Goal: Find contact information: Find contact information

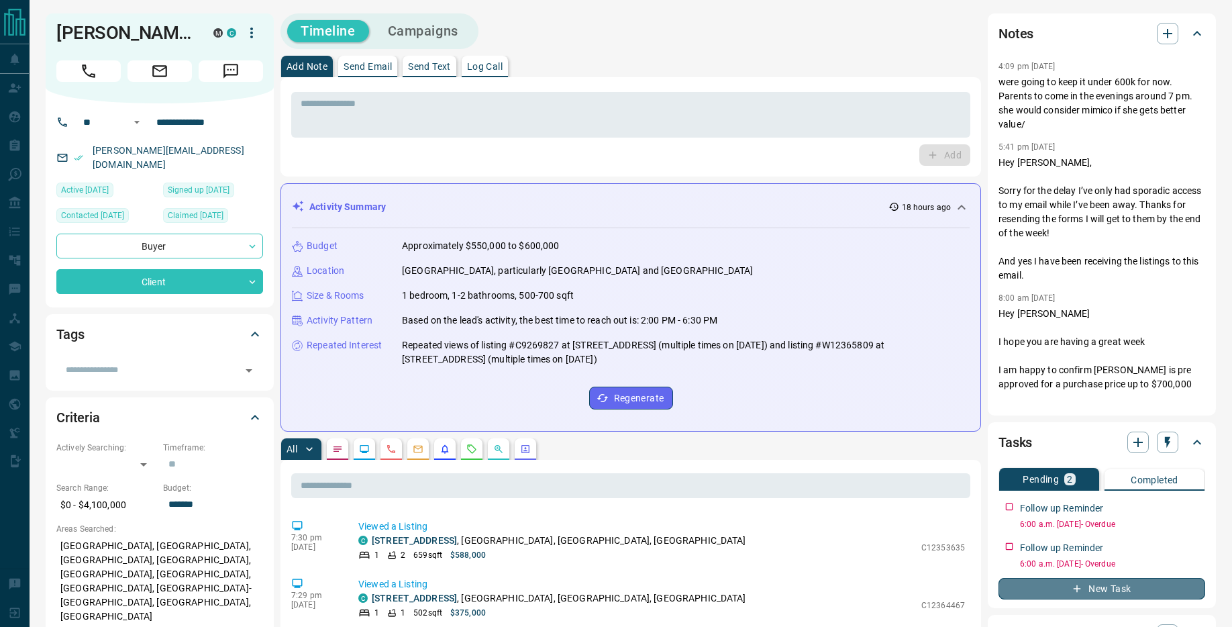
click at [1072, 590] on icon "button" at bounding box center [1077, 588] width 12 height 12
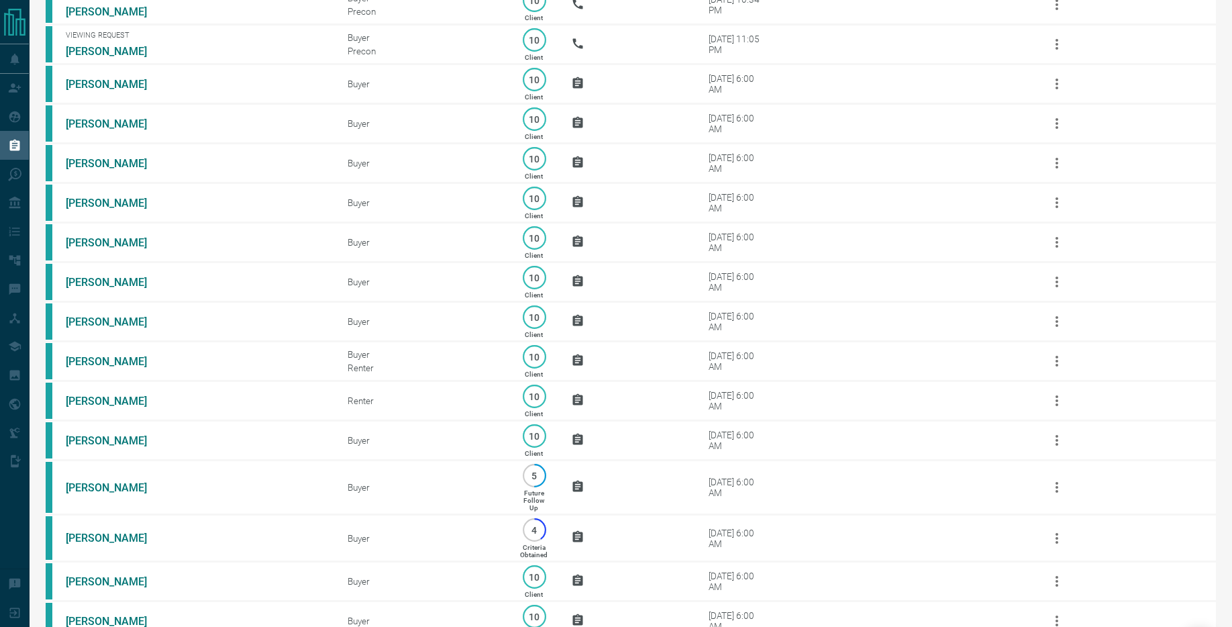
scroll to position [319, 0]
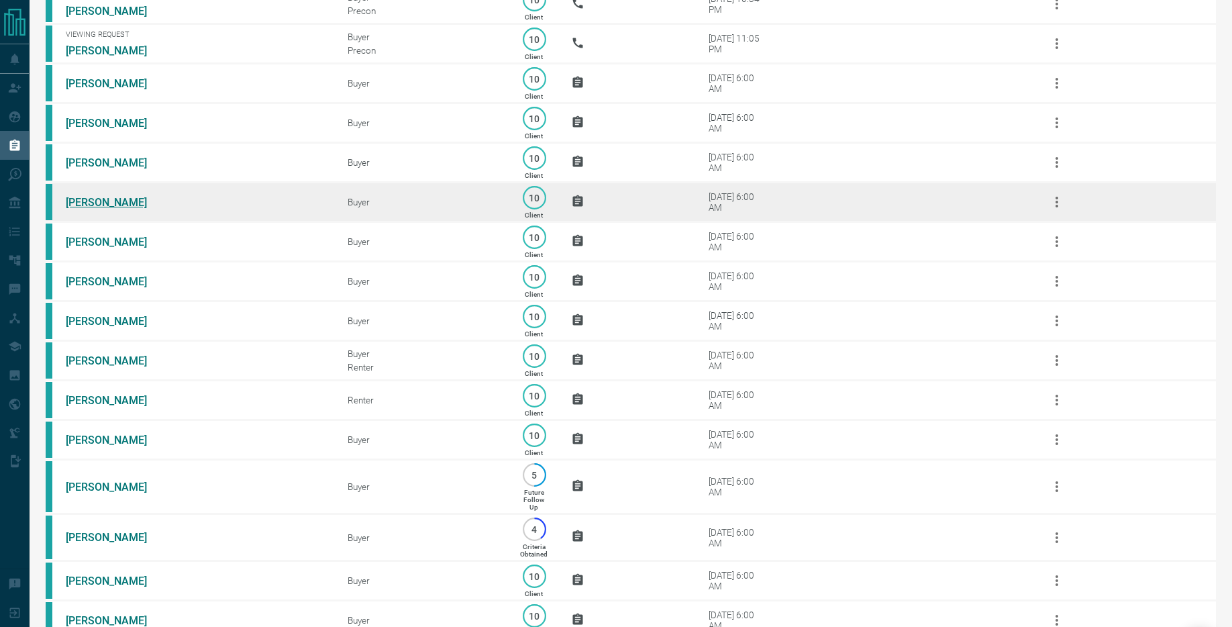
click at [111, 209] on link "Megan Farah" at bounding box center [116, 202] width 101 height 13
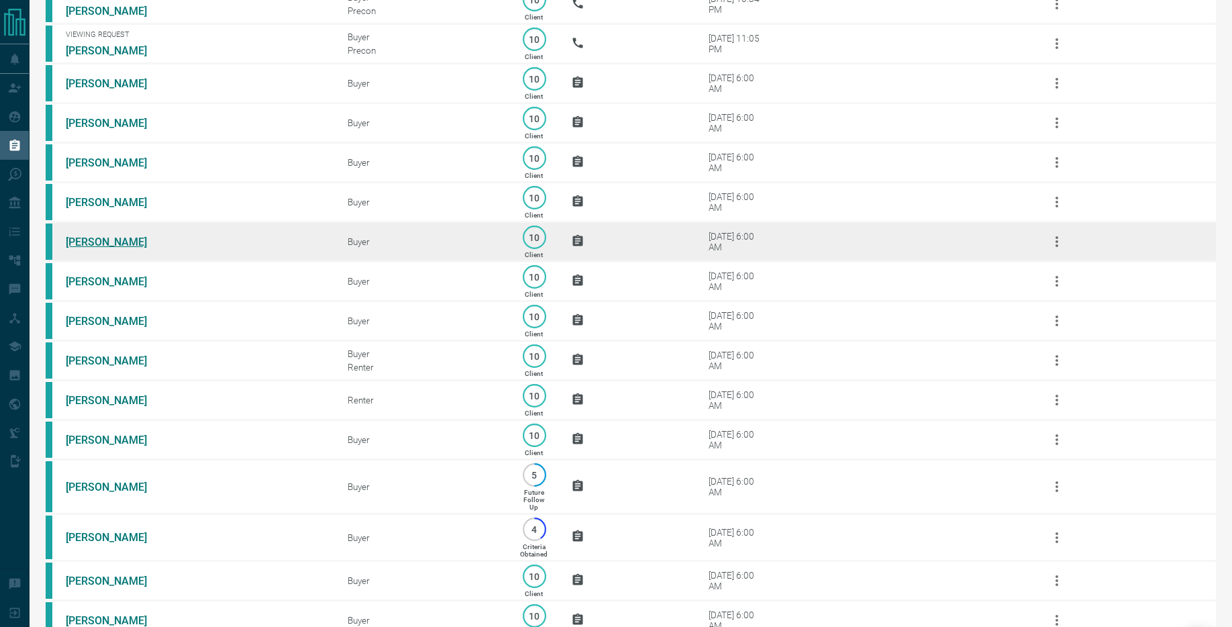
click at [108, 248] on link "Alice Freitas" at bounding box center [116, 241] width 101 height 13
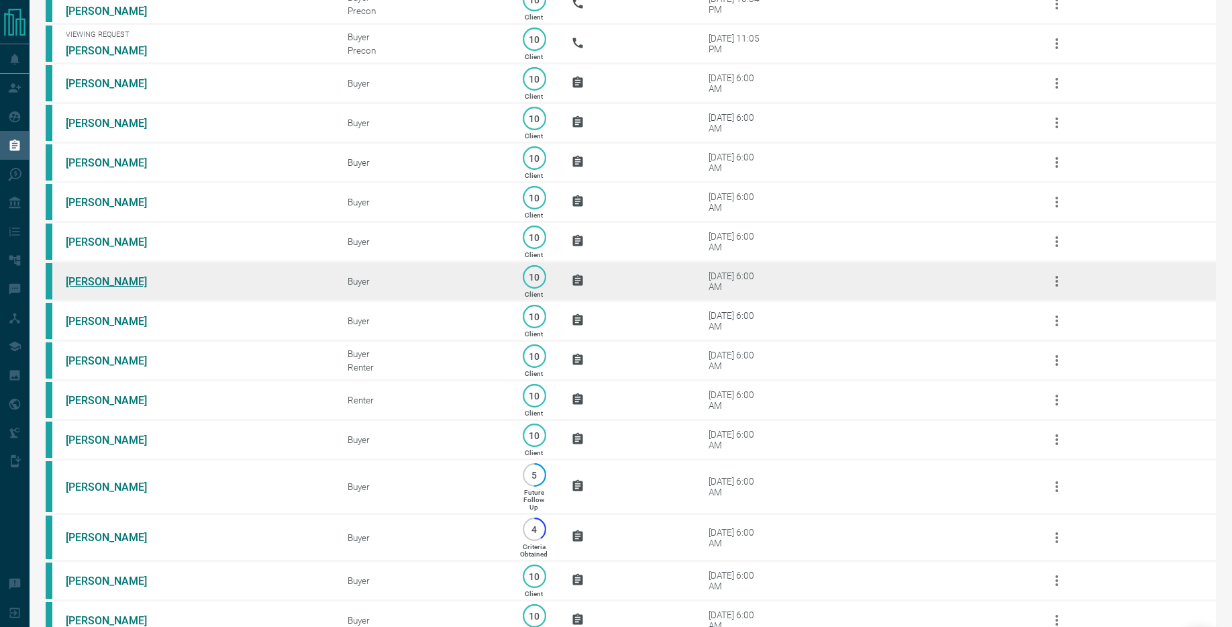
click at [92, 288] on link "Mai Uesugi" at bounding box center [116, 281] width 101 height 13
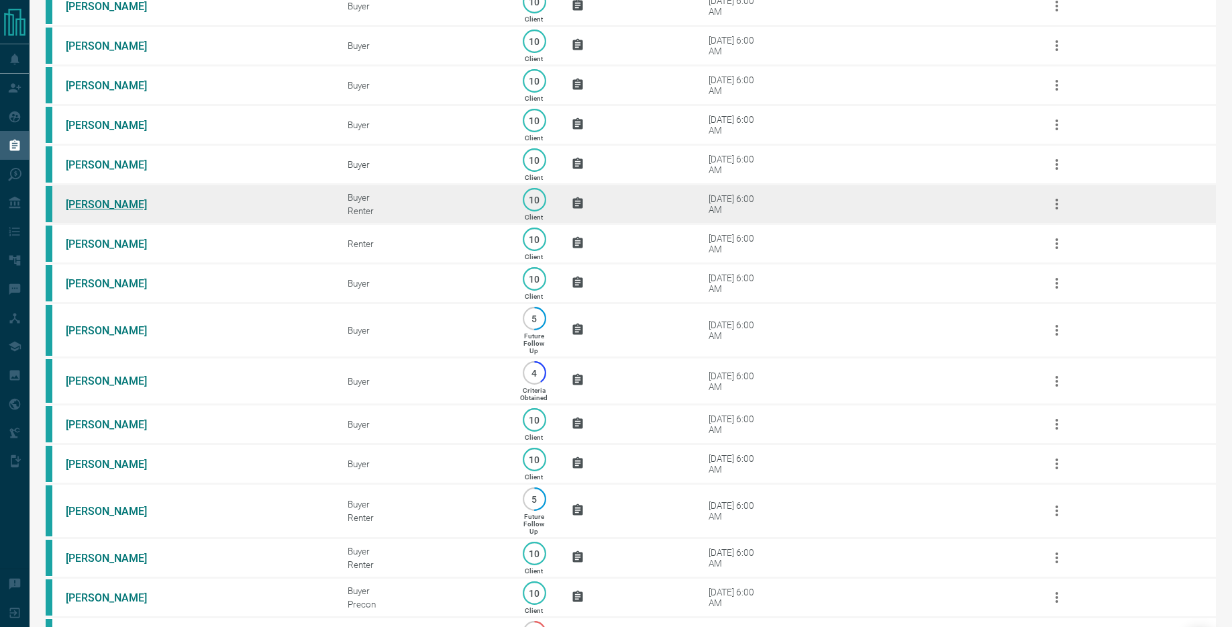
scroll to position [484, 0]
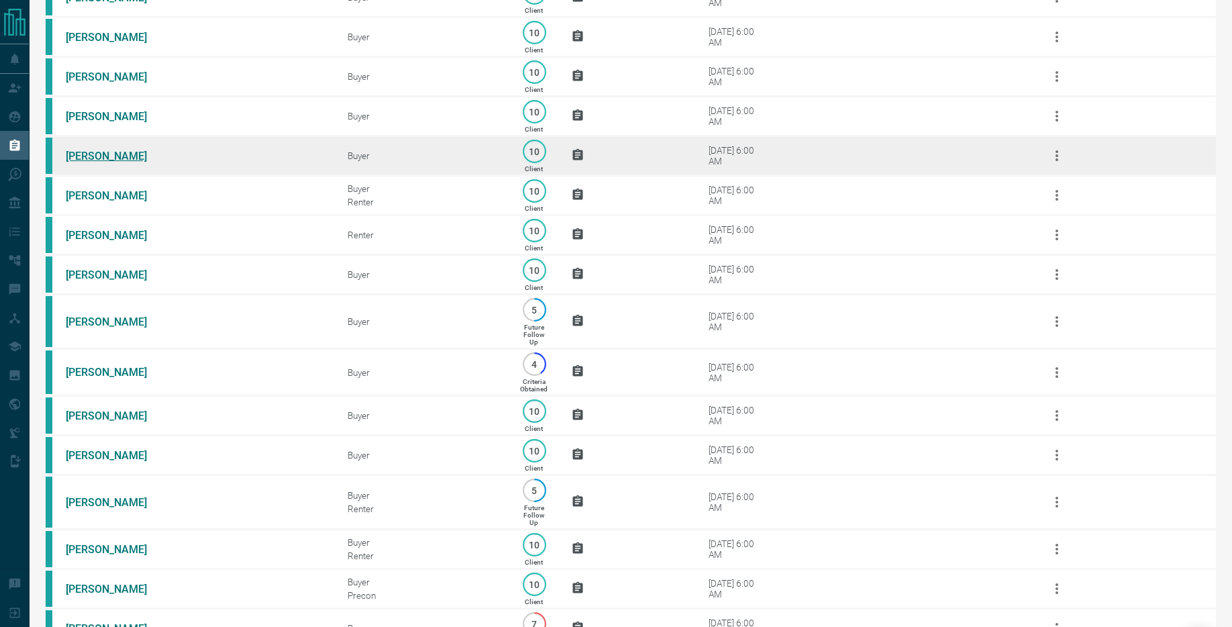
click at [99, 162] on link "David Folek" at bounding box center [116, 156] width 101 height 13
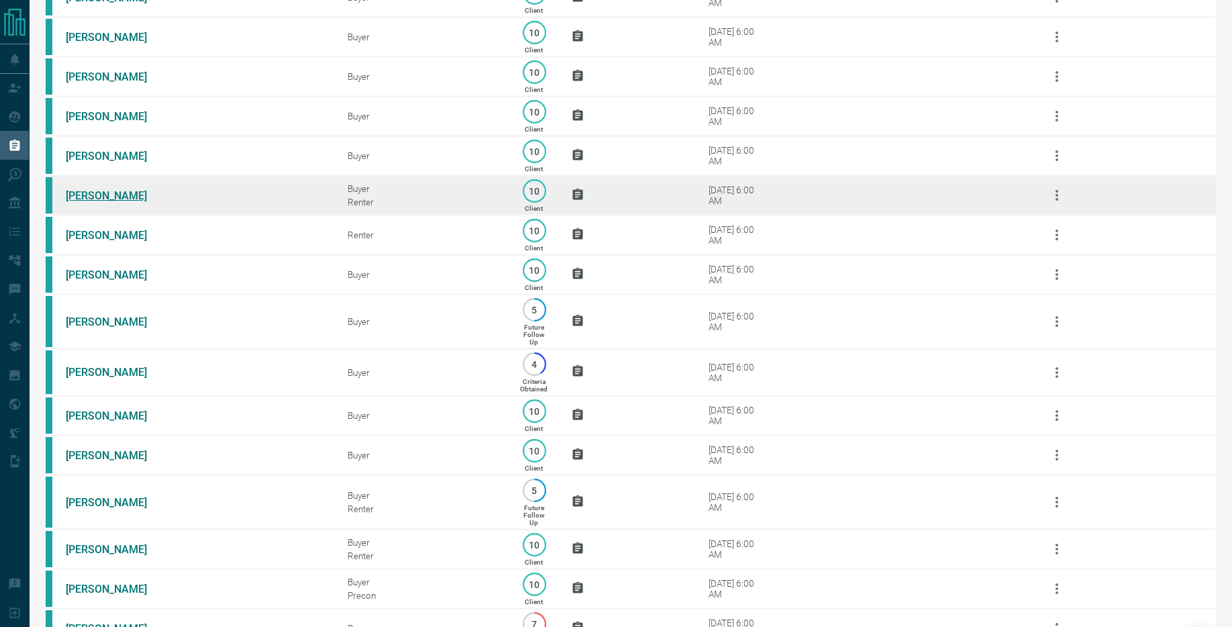
click at [85, 202] on link "Amesh De Silva" at bounding box center [116, 195] width 101 height 13
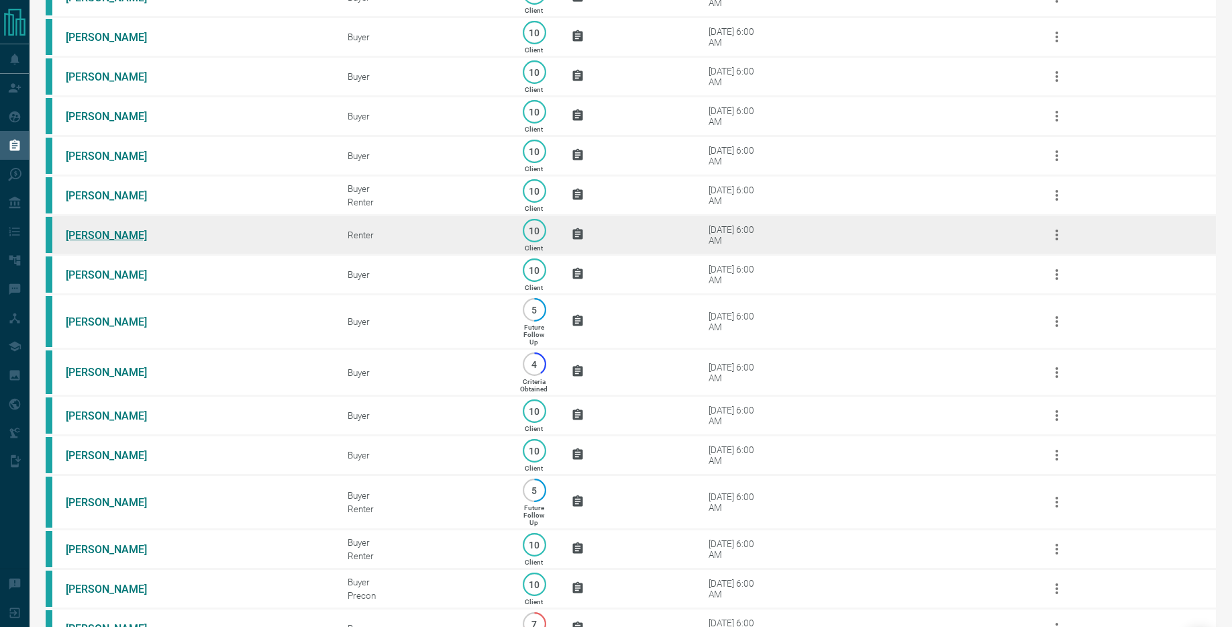
click at [131, 242] on link "Caitie MacGorman" at bounding box center [116, 235] width 101 height 13
click at [121, 242] on link "Caitie MacGorman" at bounding box center [116, 235] width 101 height 13
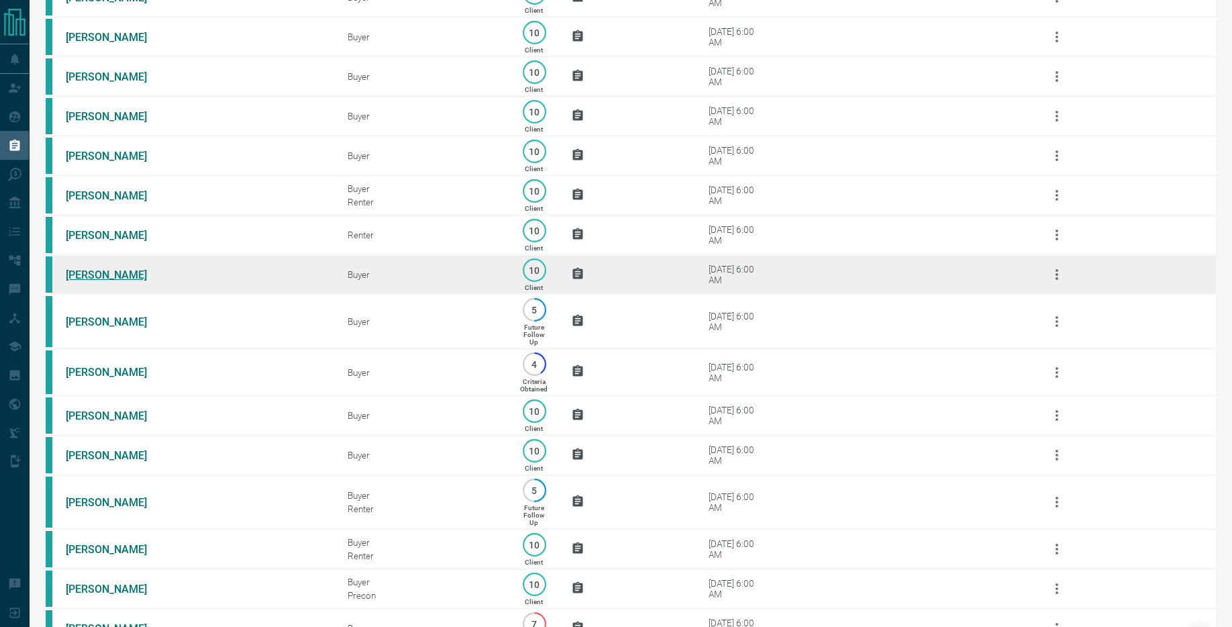
click at [106, 281] on link "Andrew Sproule" at bounding box center [116, 274] width 101 height 13
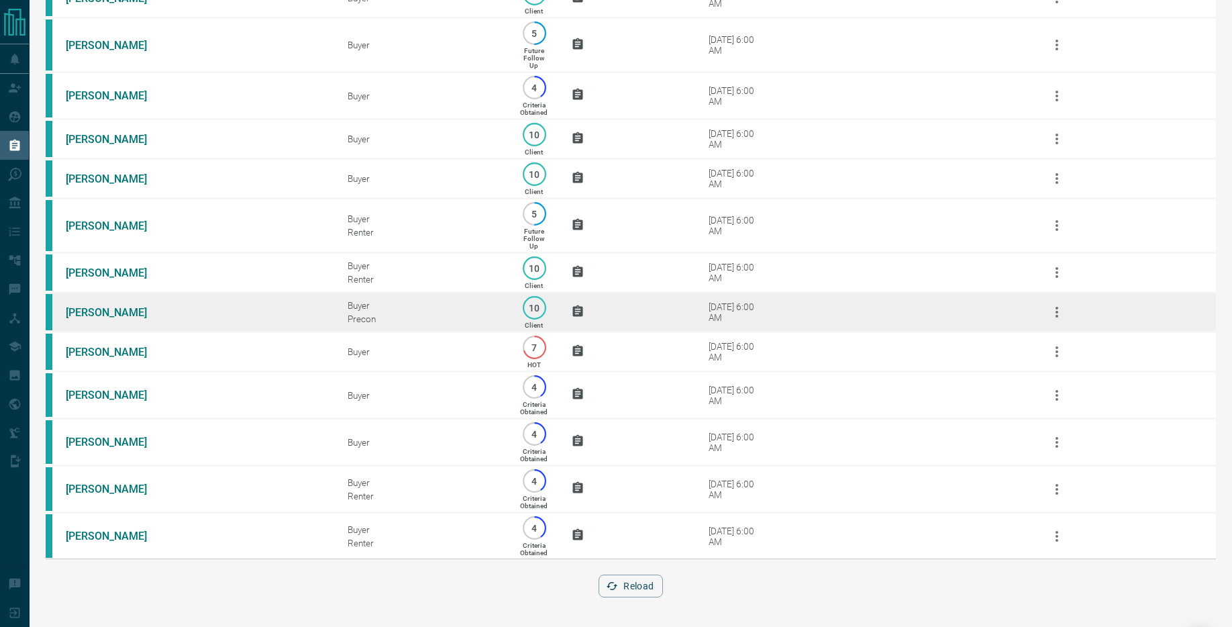
scroll to position [776, 0]
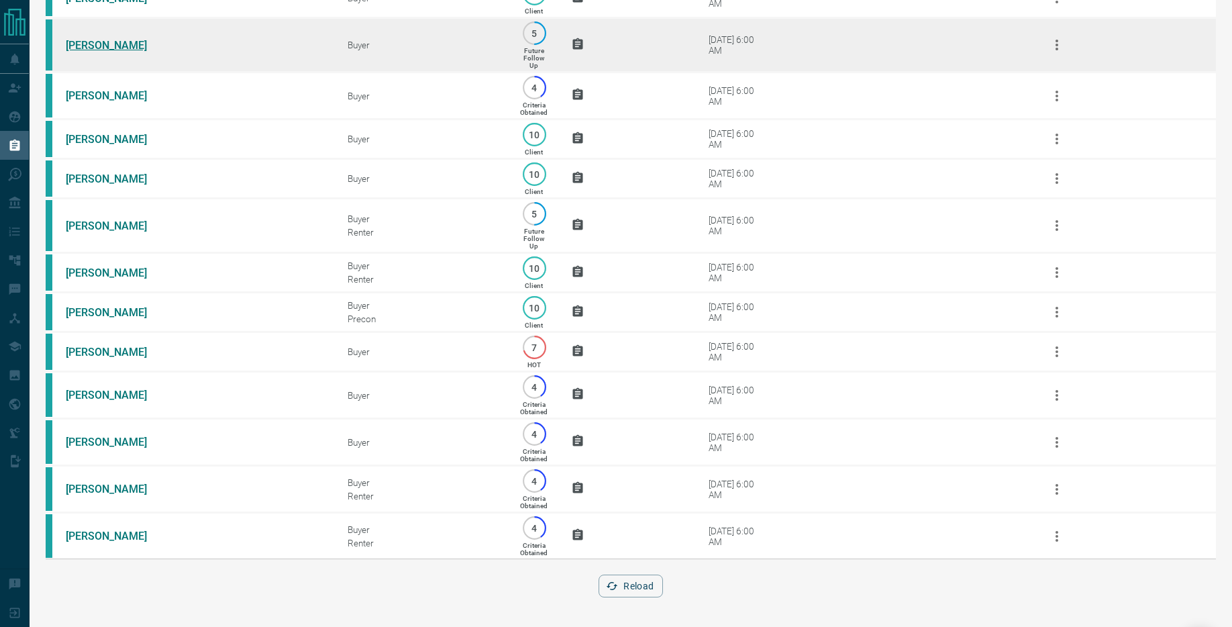
click at [112, 45] on link "Viviane Jabarian" at bounding box center [116, 45] width 101 height 13
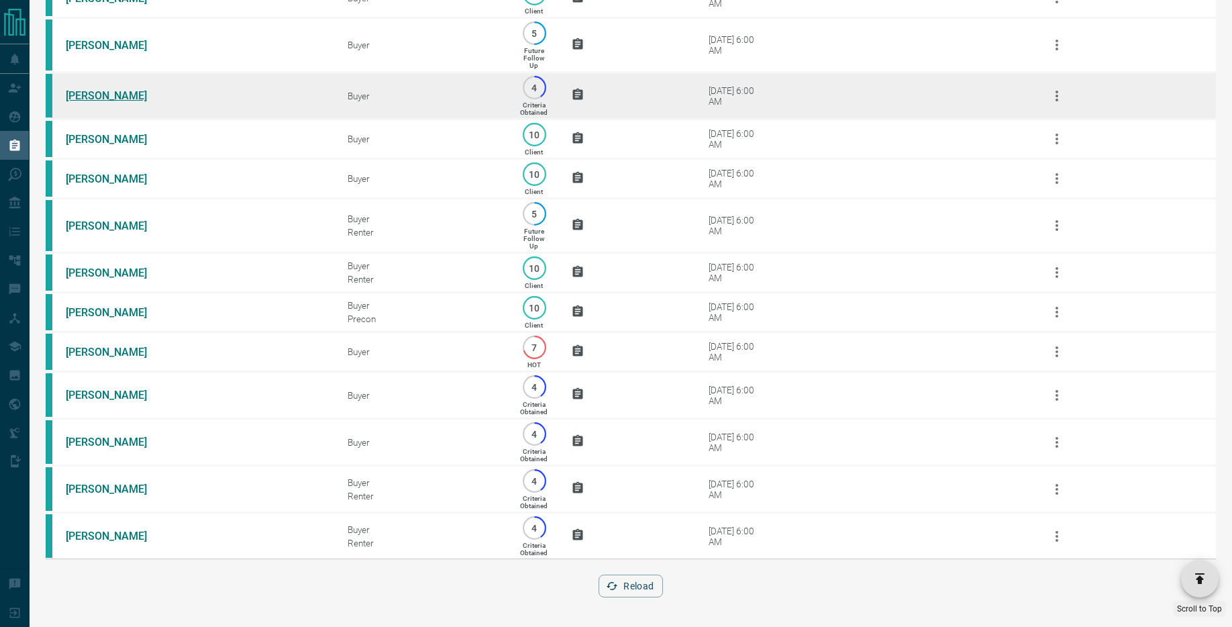
click at [106, 97] on link "Mauricio Rubio" at bounding box center [116, 95] width 101 height 13
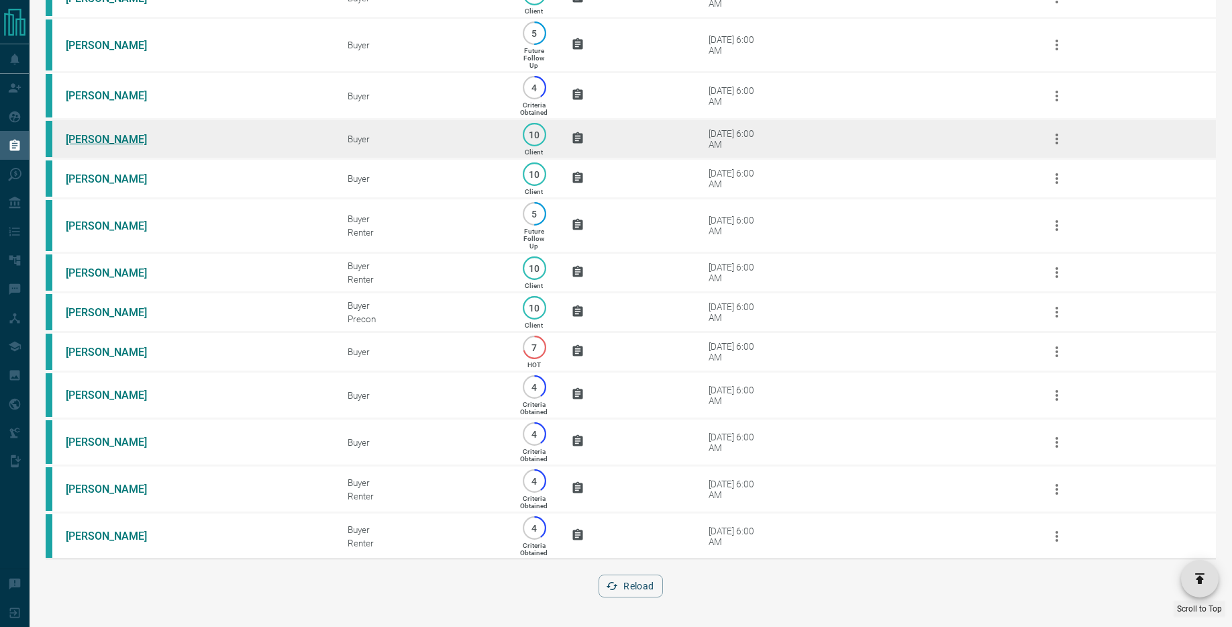
click at [124, 140] on link "Cameron Teedon" at bounding box center [116, 139] width 101 height 13
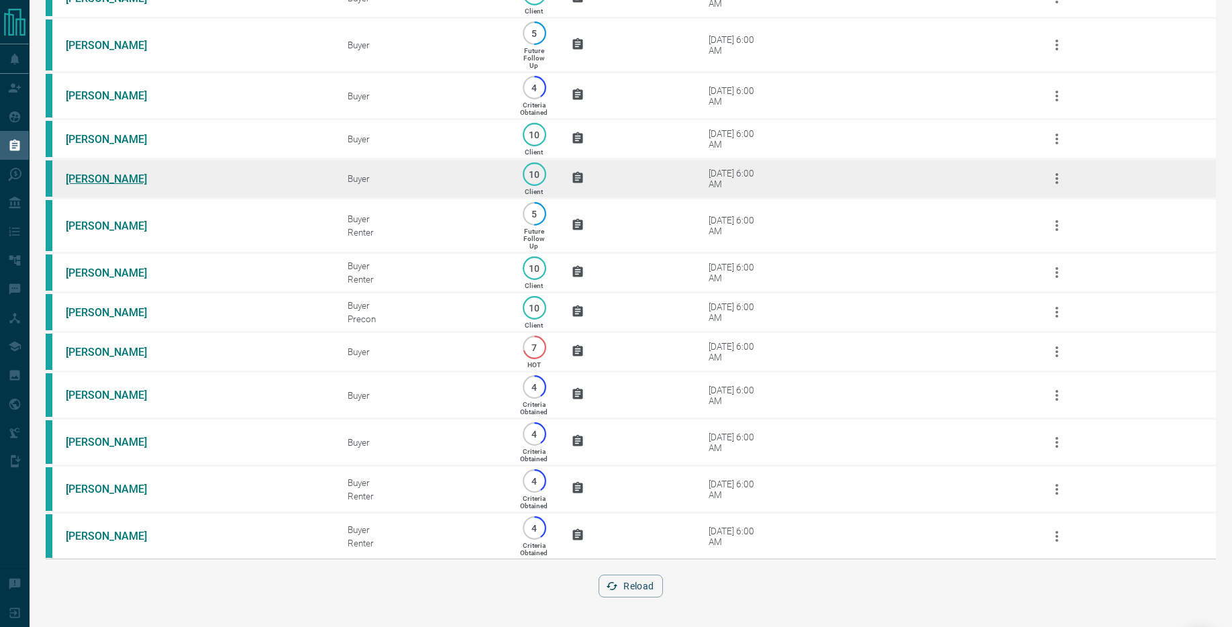
click at [93, 187] on td "Sheetal Rikhraj" at bounding box center [187, 179] width 282 height 40
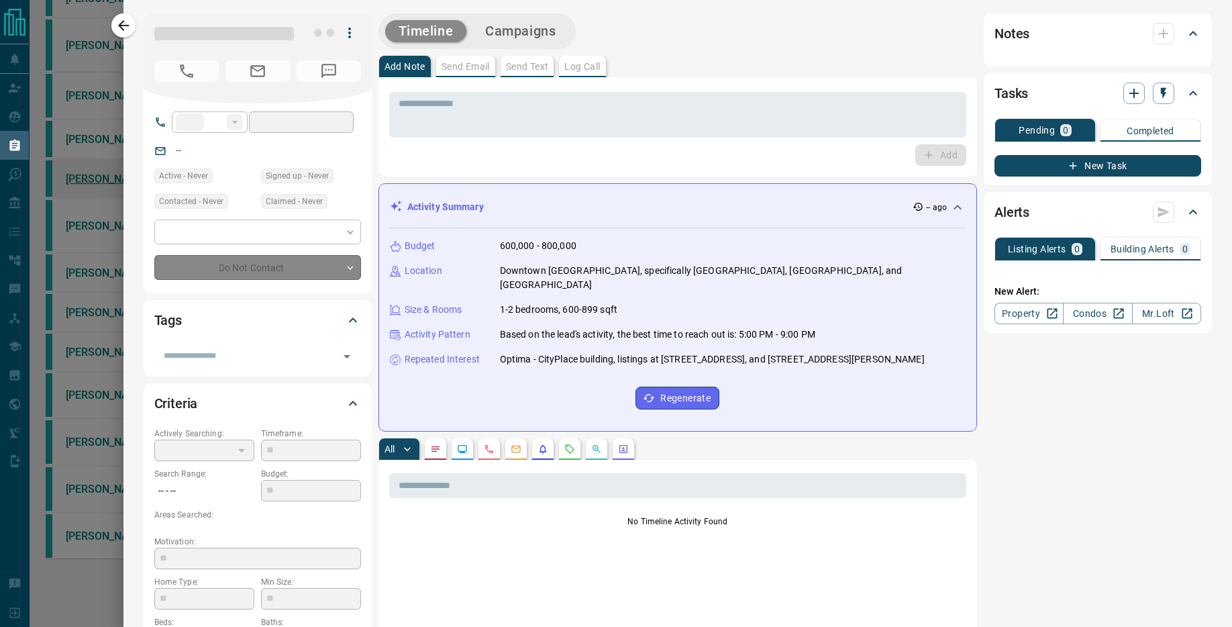
type input "**"
type input "**********"
type input "**"
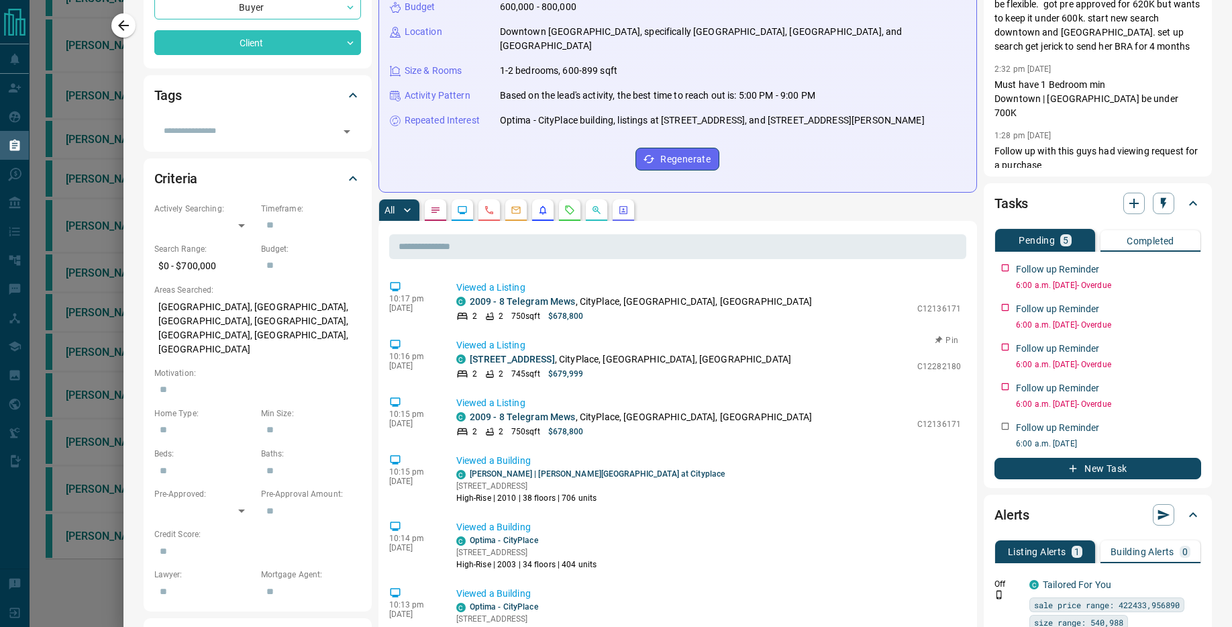
scroll to position [0, 0]
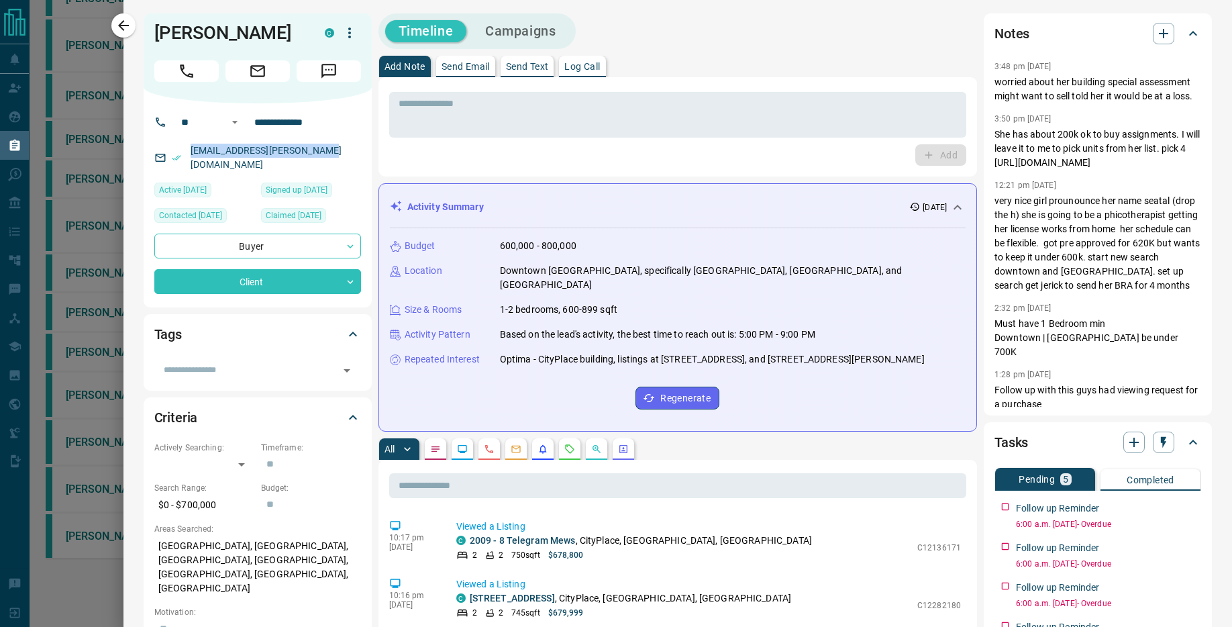
drag, startPoint x: 319, startPoint y: 150, endPoint x: 184, endPoint y: 150, distance: 134.2
click at [184, 150] on div "sheetal.k.rikhraj@gmail.com" at bounding box center [257, 158] width 207 height 36
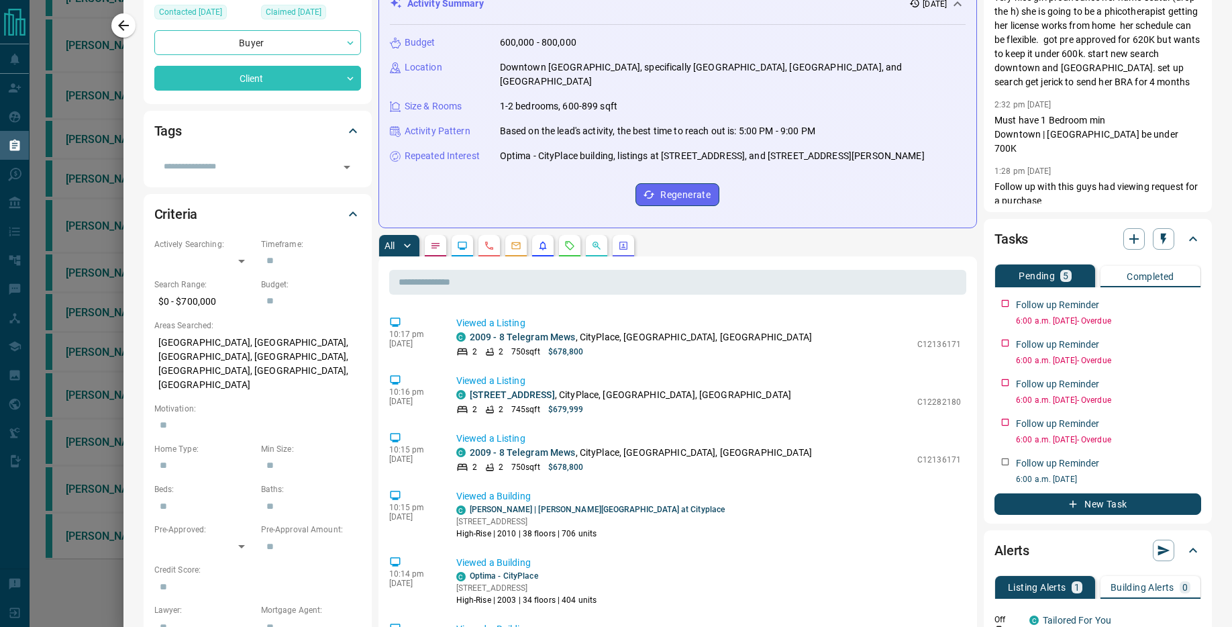
scroll to position [286, 0]
